Goal: Transaction & Acquisition: Purchase product/service

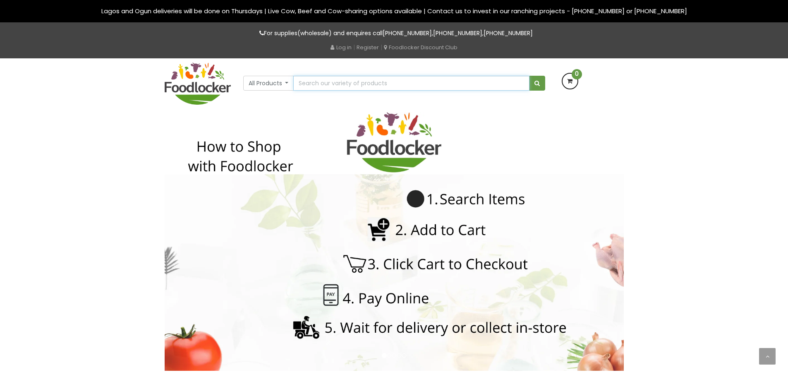
click at [352, 84] on input "text" at bounding box center [411, 83] width 236 height 15
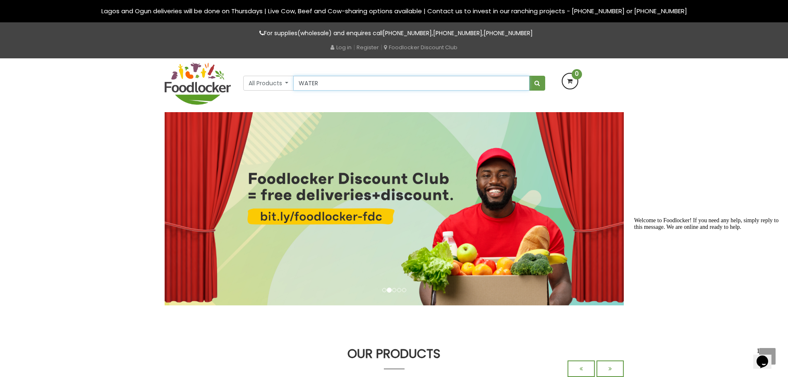
type input "Eva Premium Table Water 75cl"
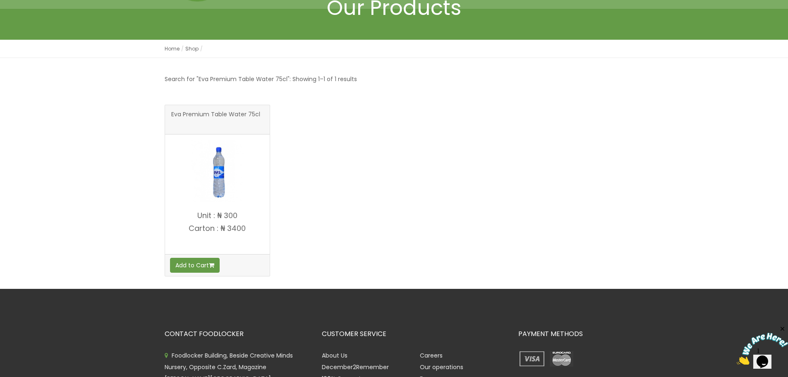
scroll to position [41, 0]
